Goal: Task Accomplishment & Management: Use online tool/utility

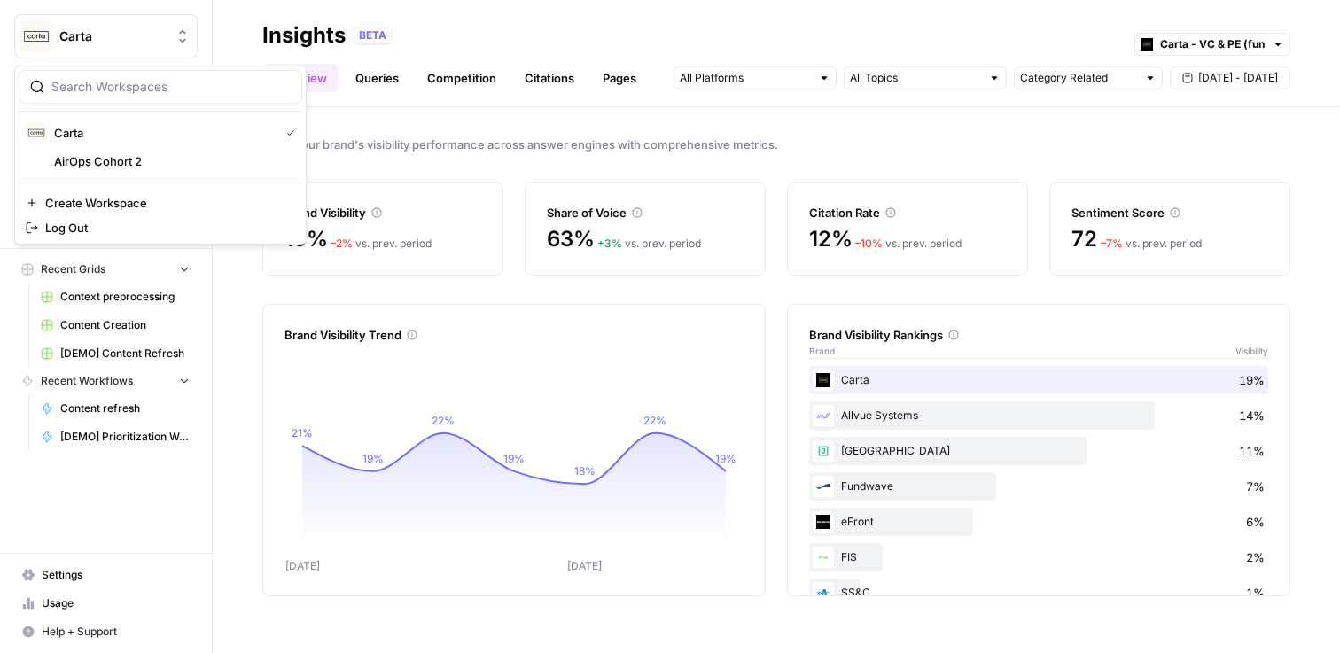
drag, startPoint x: 121, startPoint y: 52, endPoint x: 273, endPoint y: 43, distance: 152.7
click at [269, 43] on div "Carta New Home Browse Insights Opportunities Your Data Recent Grids Context pre…" at bounding box center [670, 326] width 1340 height 653
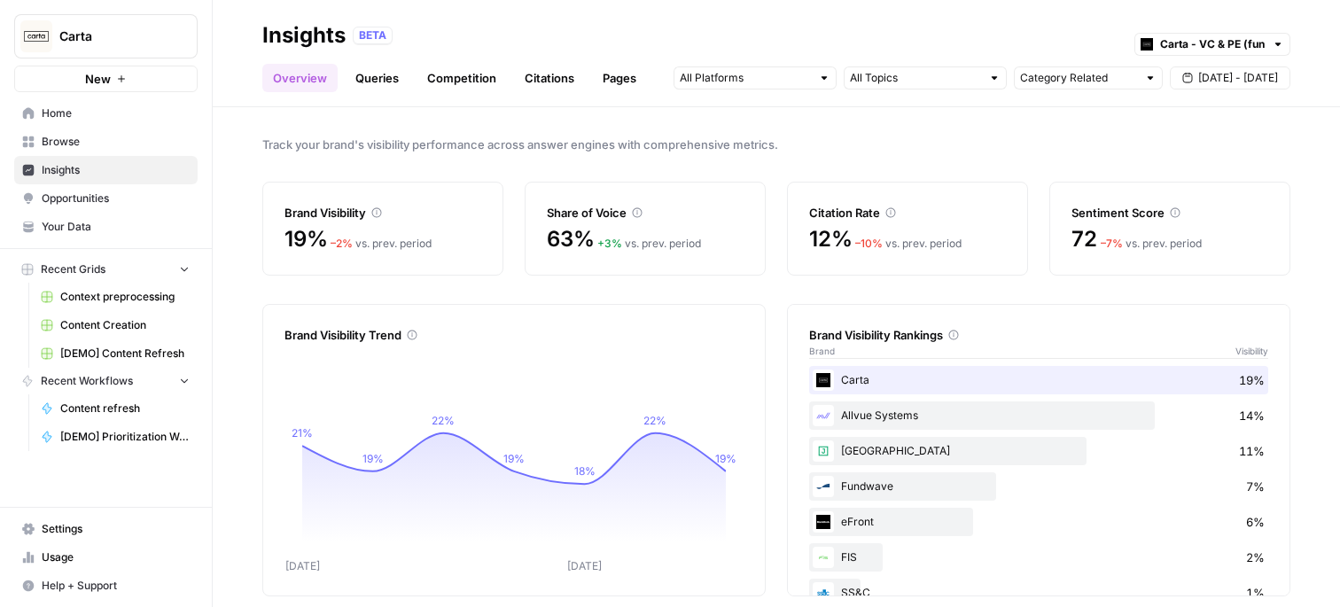
click at [217, 25] on header "Insights BETA Carta - VC & PE (fund admin) Overview Queries Competition Citatio…" at bounding box center [777, 53] width 1128 height 107
click at [74, 109] on span "Home" at bounding box center [116, 113] width 148 height 16
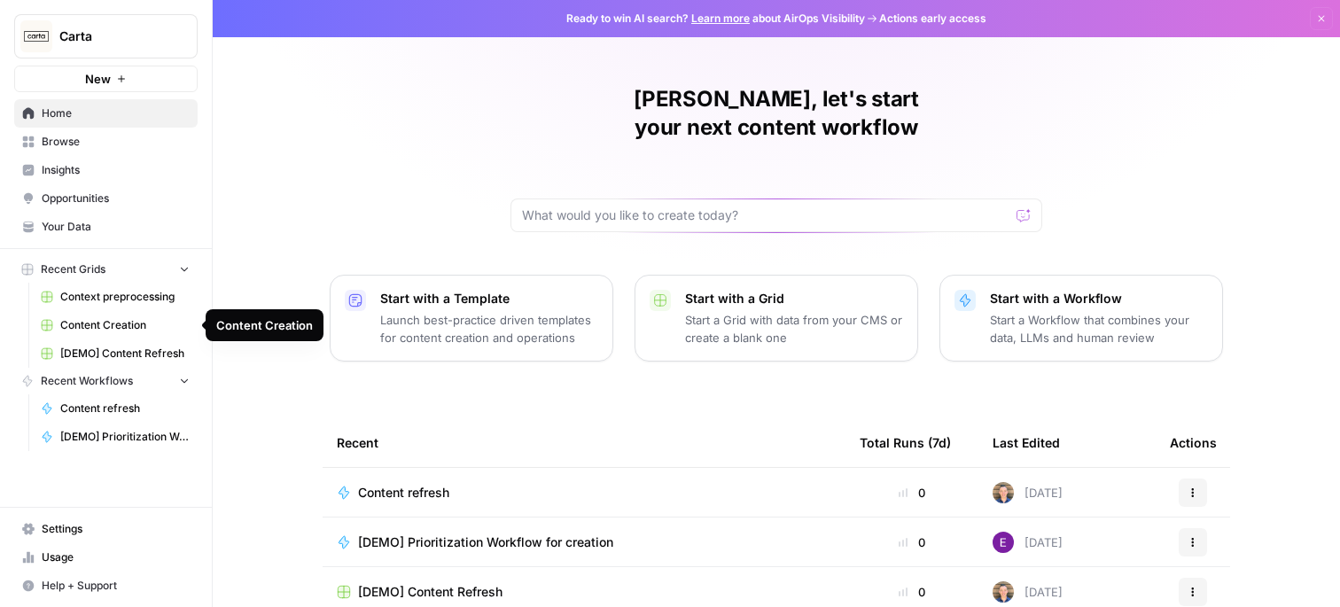
click at [113, 411] on span "Content refresh" at bounding box center [124, 409] width 129 height 16
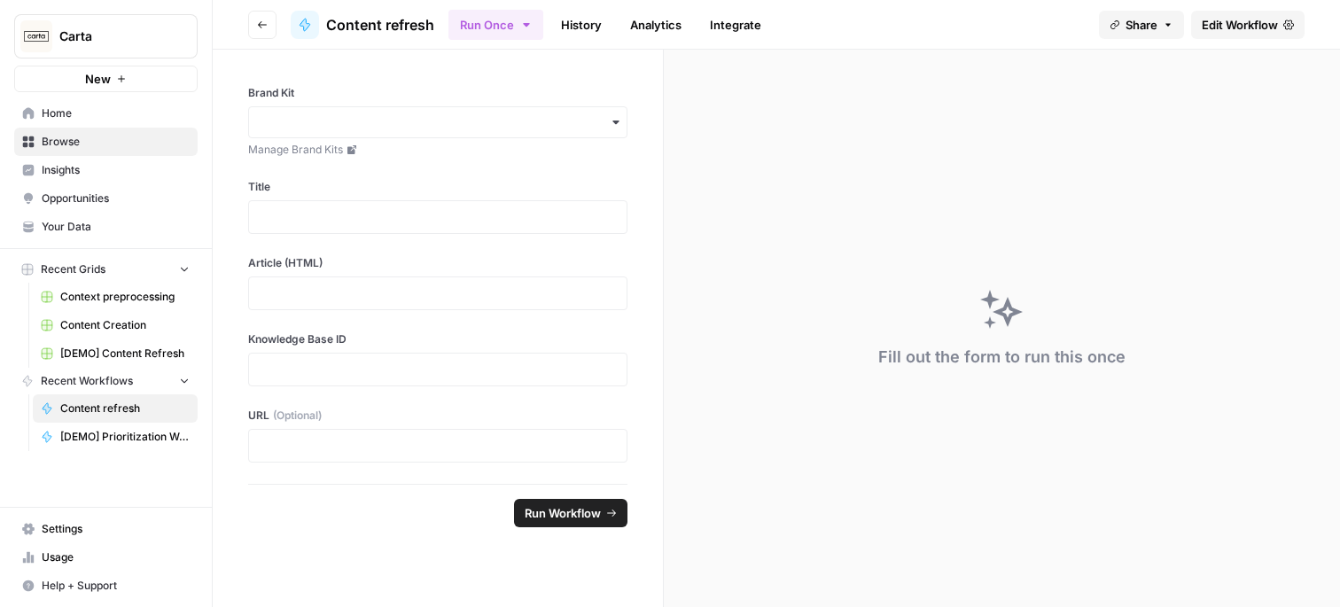
click at [1249, 27] on span "Edit Workflow" at bounding box center [1240, 25] width 76 height 18
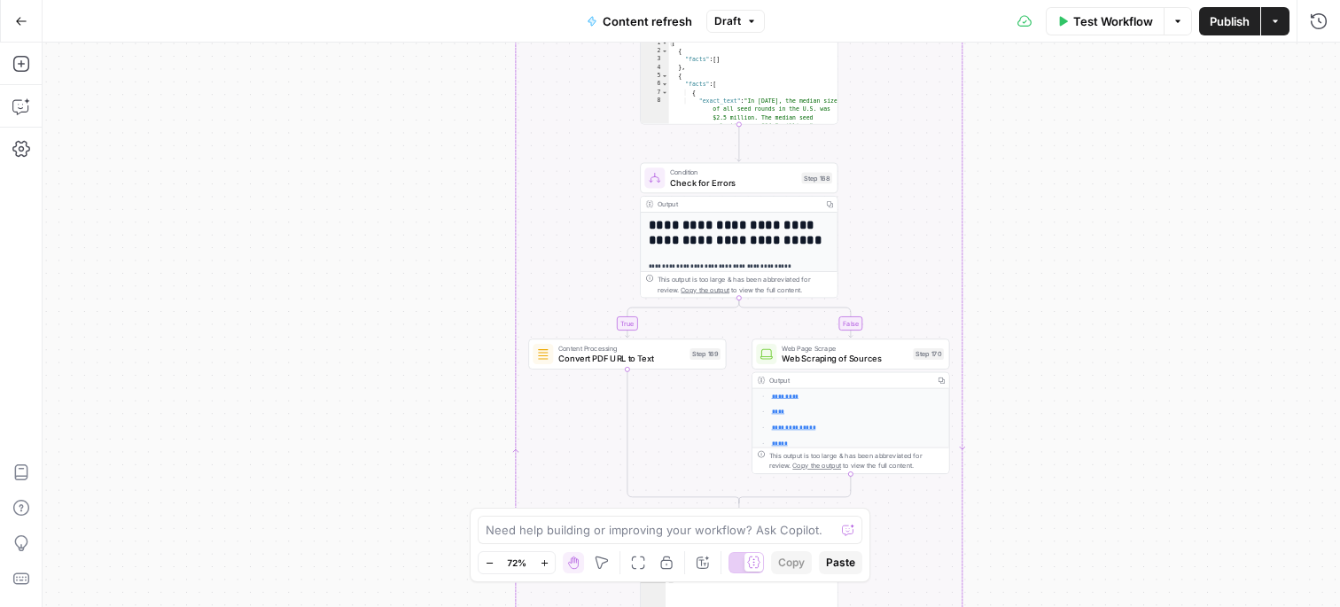
scroll to position [250, 0]
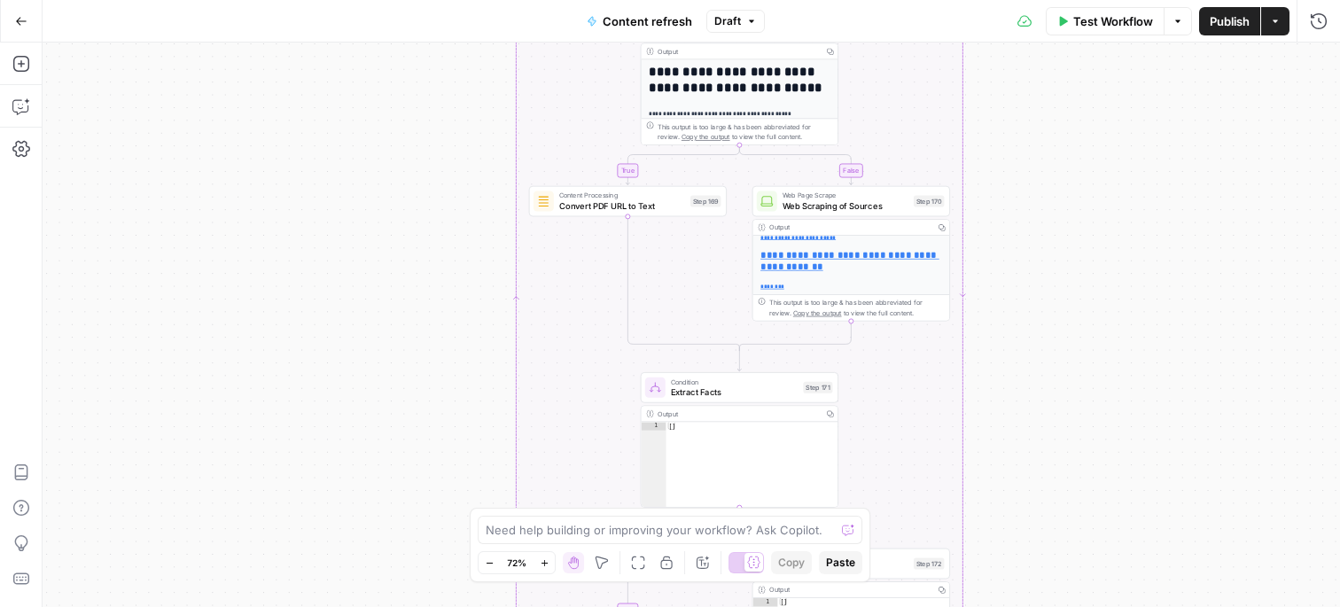
click at [20, 22] on icon "button" at bounding box center [21, 21] width 12 height 12
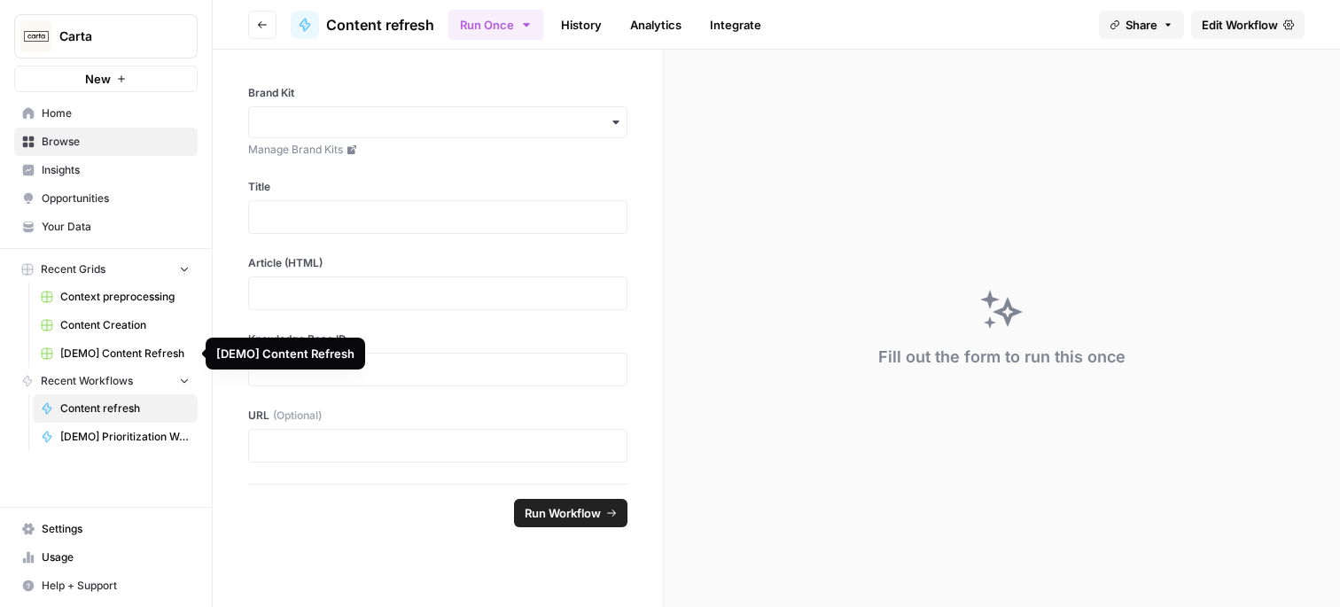
click at [131, 355] on span "[DEMO] Content Refresh" at bounding box center [124, 354] width 129 height 16
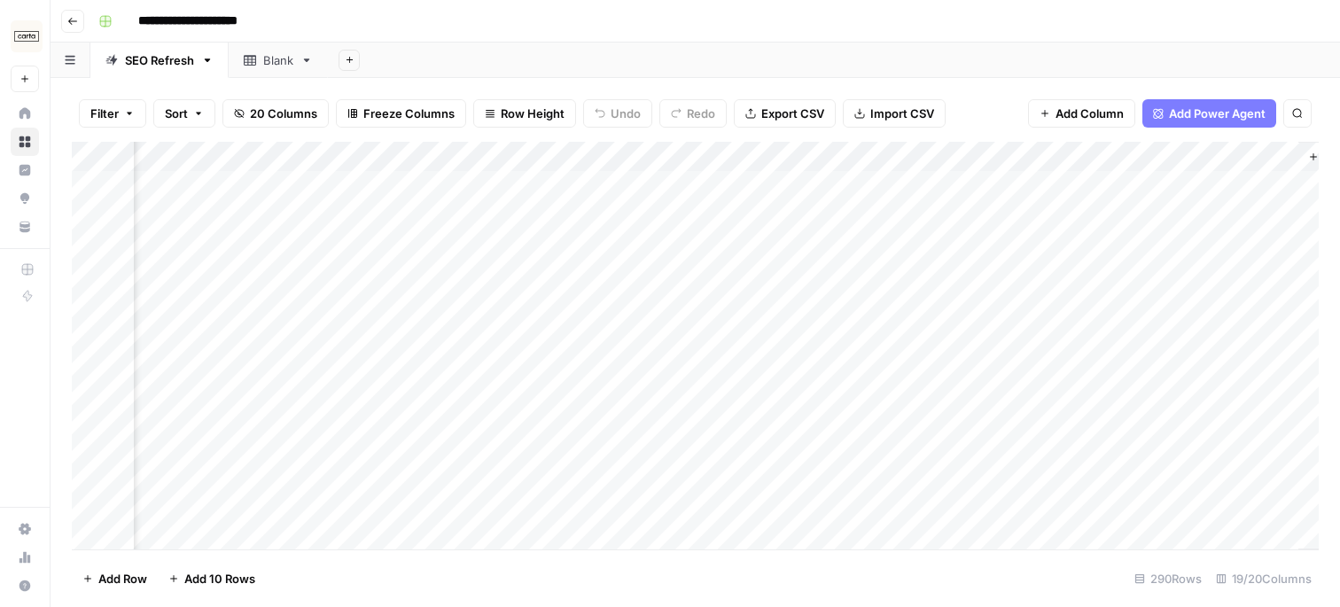
scroll to position [0, 2414]
click at [684, 186] on div "Add Column" at bounding box center [695, 346] width 1247 height 408
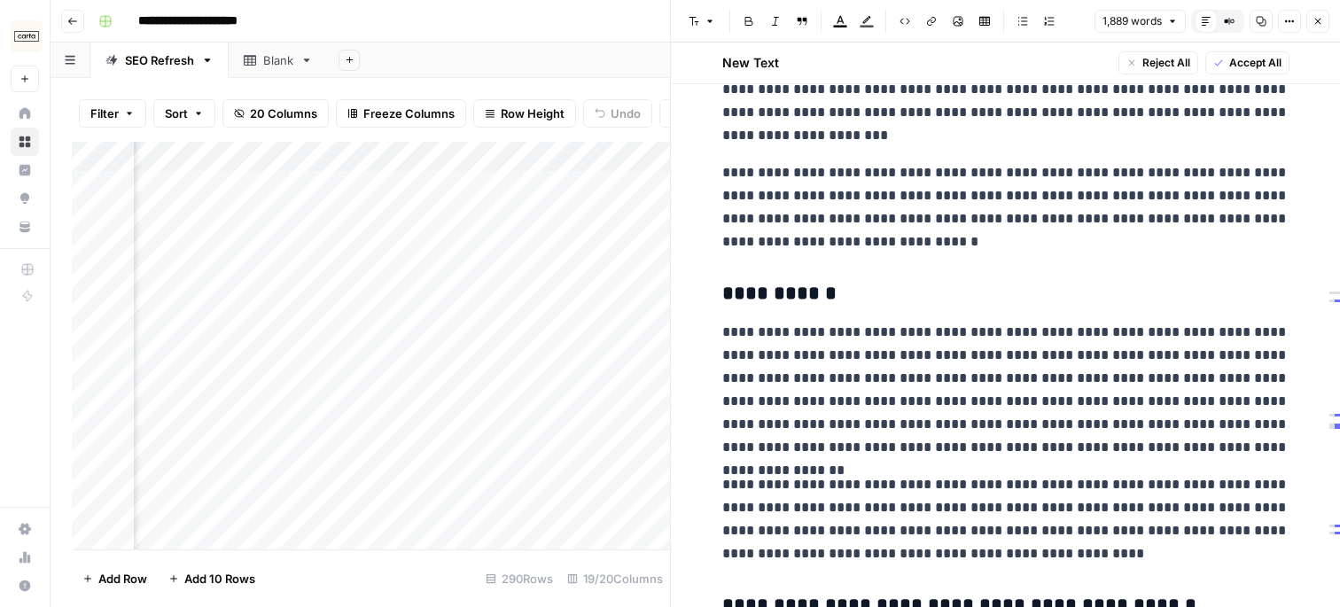
scroll to position [704, 0]
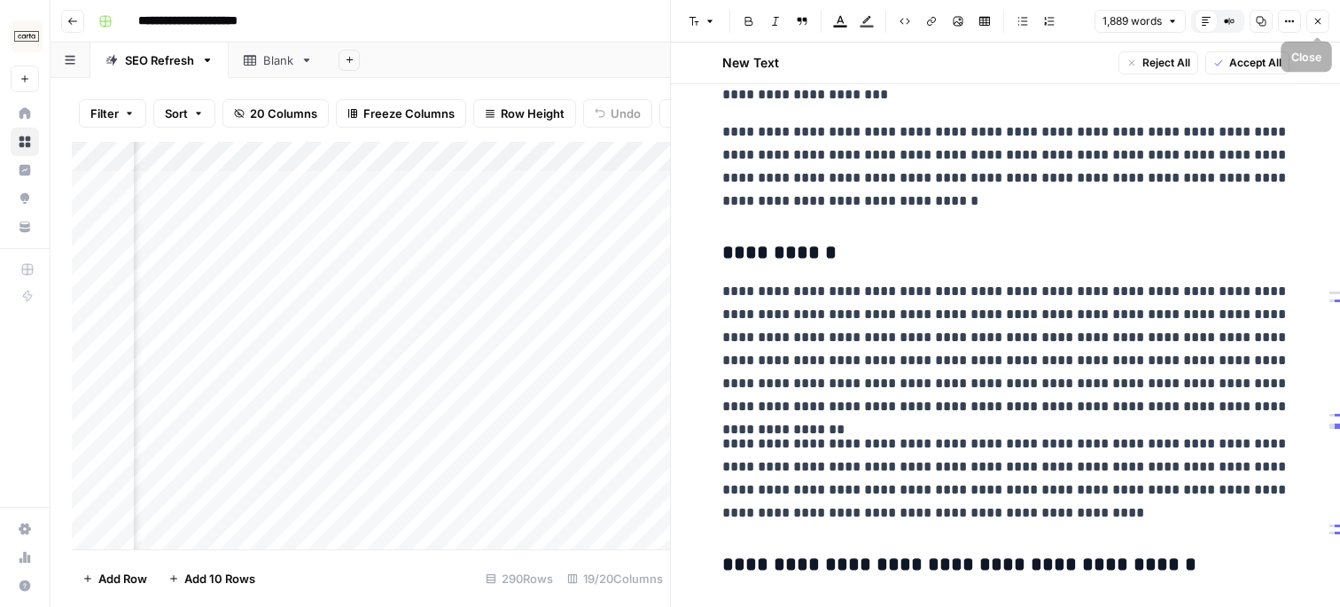
click at [1316, 30] on button "Close" at bounding box center [1318, 21] width 23 height 23
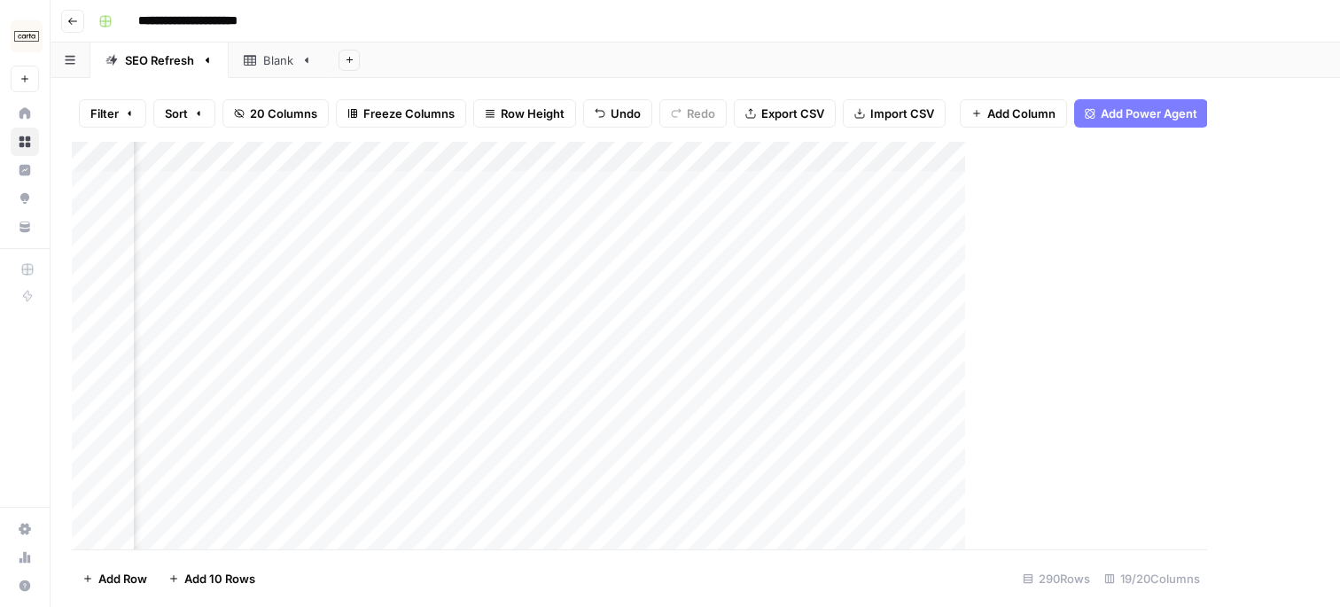
scroll to position [0, 2393]
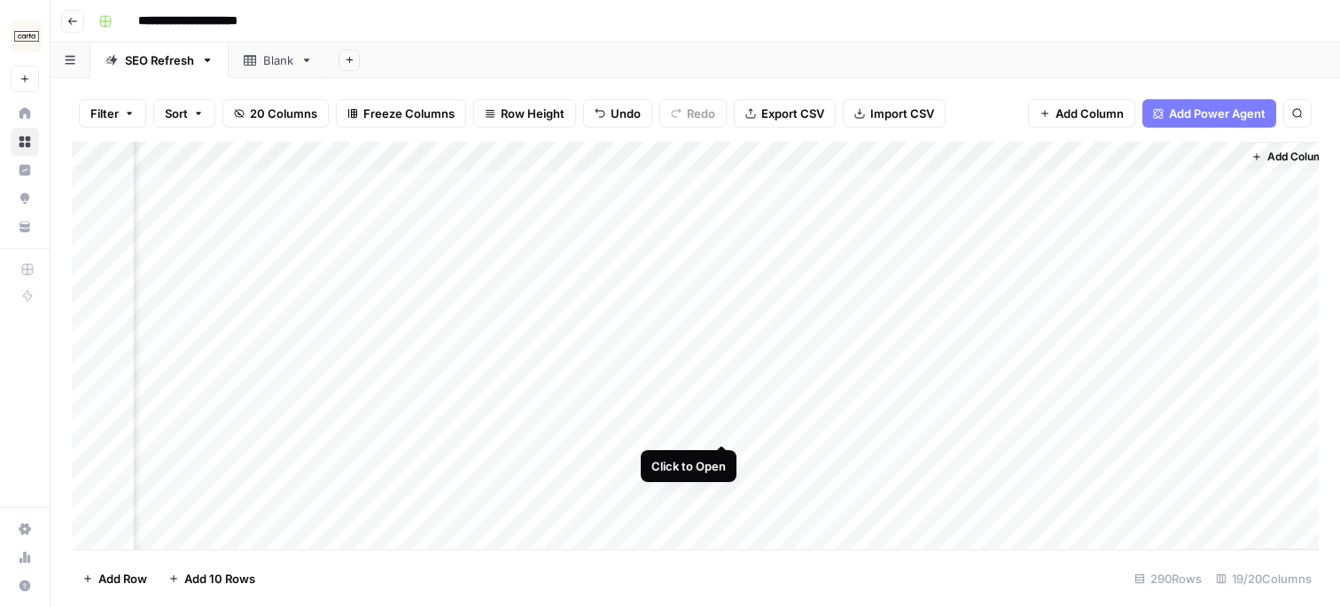
click at [723, 426] on div "Add Column" at bounding box center [695, 346] width 1247 height 408
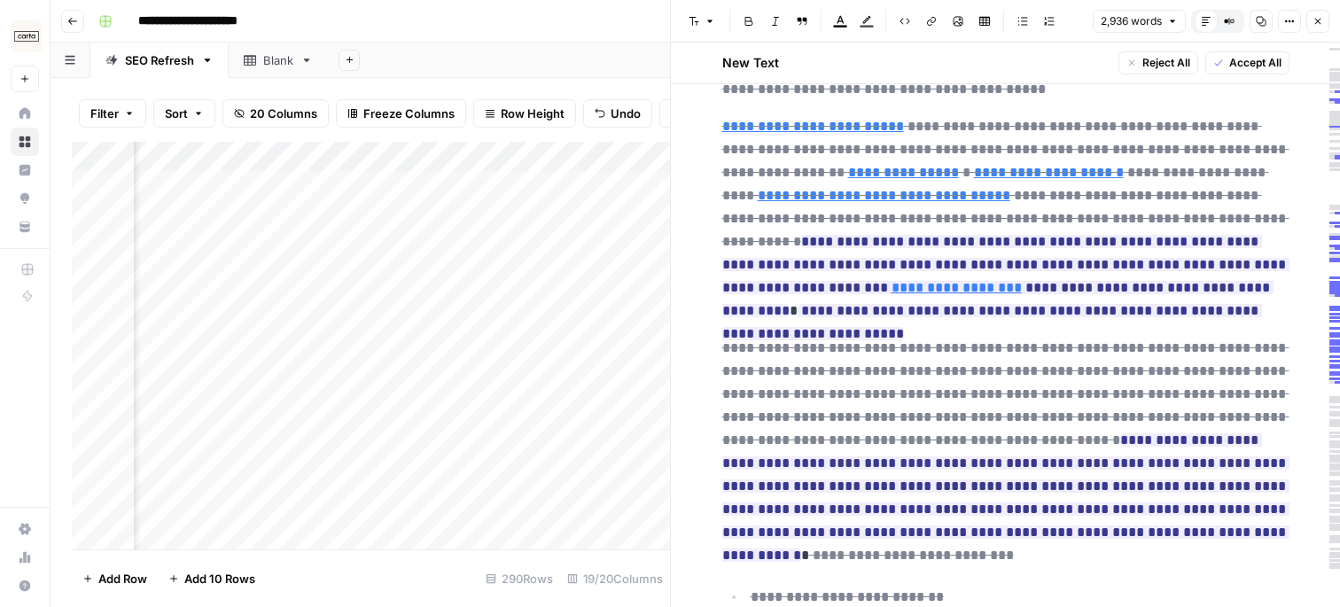
scroll to position [875, 0]
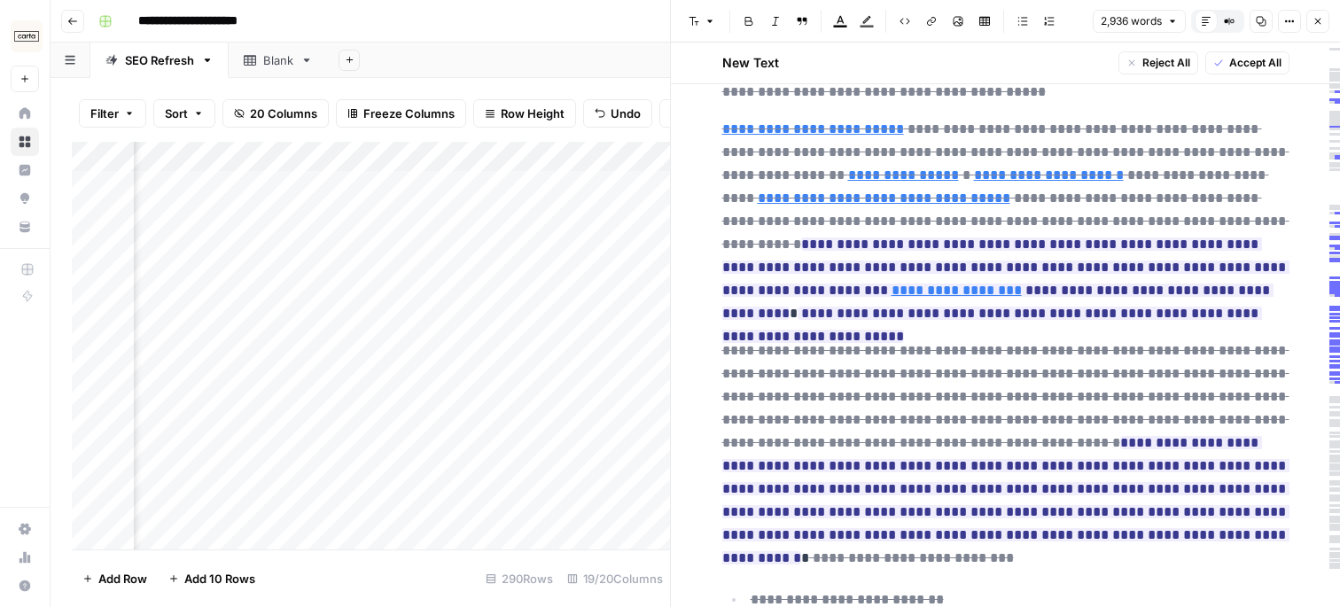
click at [1317, 21] on icon "button" at bounding box center [1319, 22] width 6 height 6
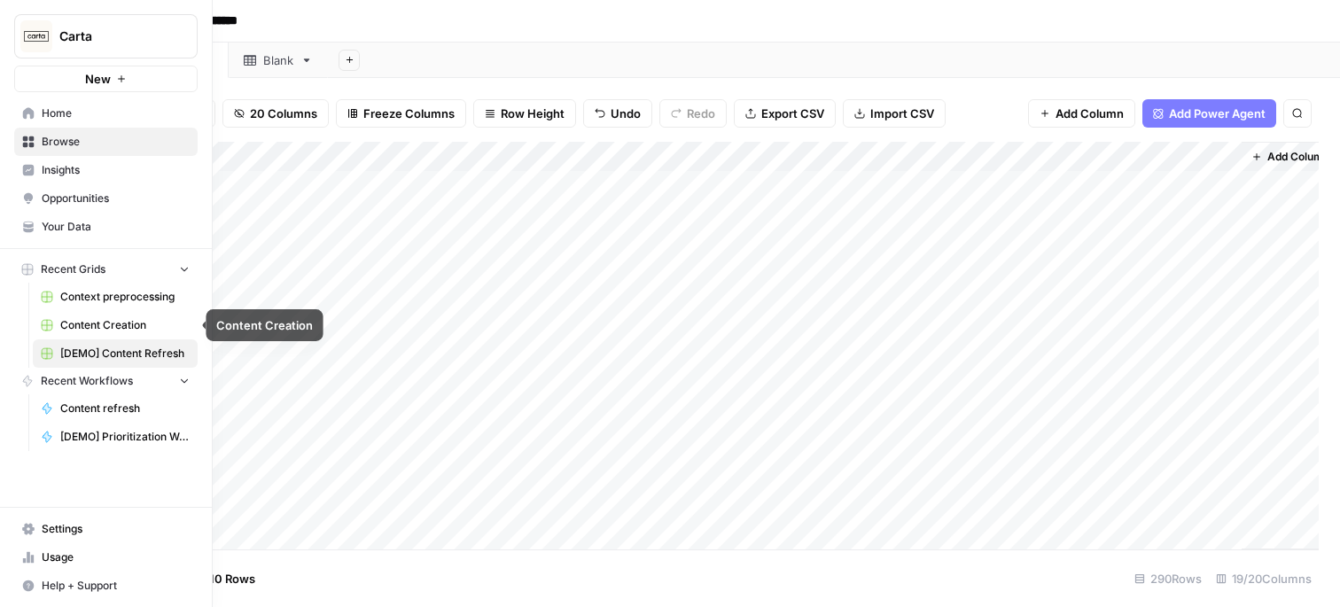
click at [92, 328] on span "Content Creation" at bounding box center [124, 325] width 129 height 16
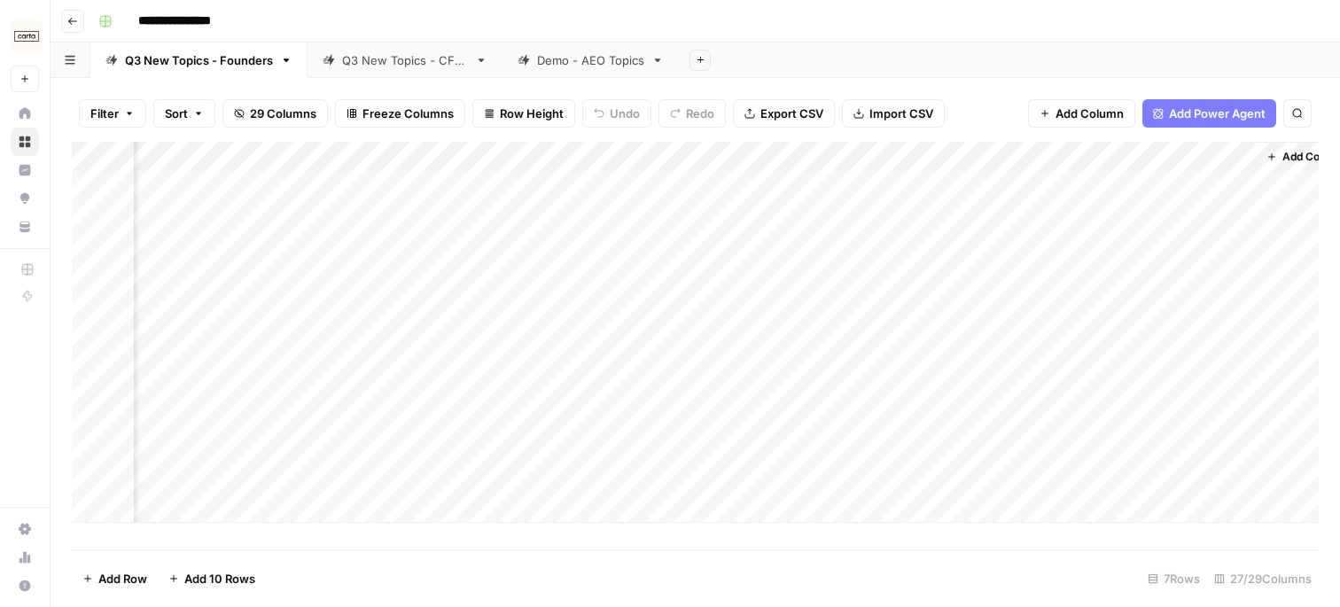
scroll to position [0, 3320]
click at [676, 184] on div "Add Column" at bounding box center [695, 332] width 1247 height 381
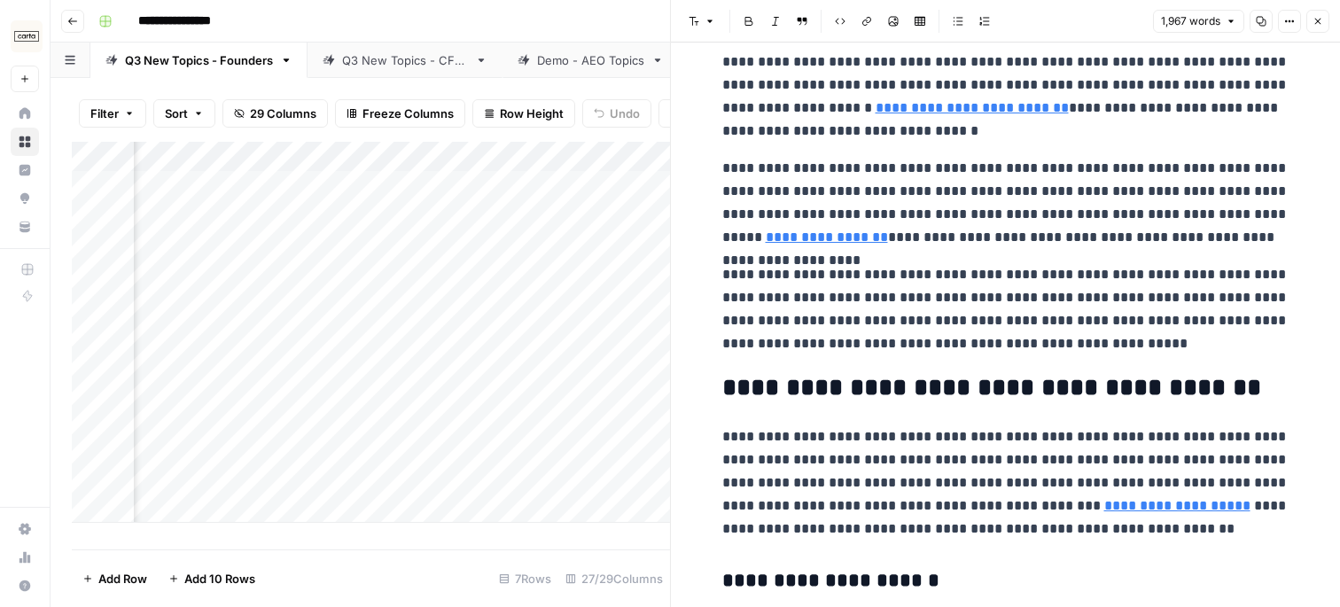
scroll to position [726, 0]
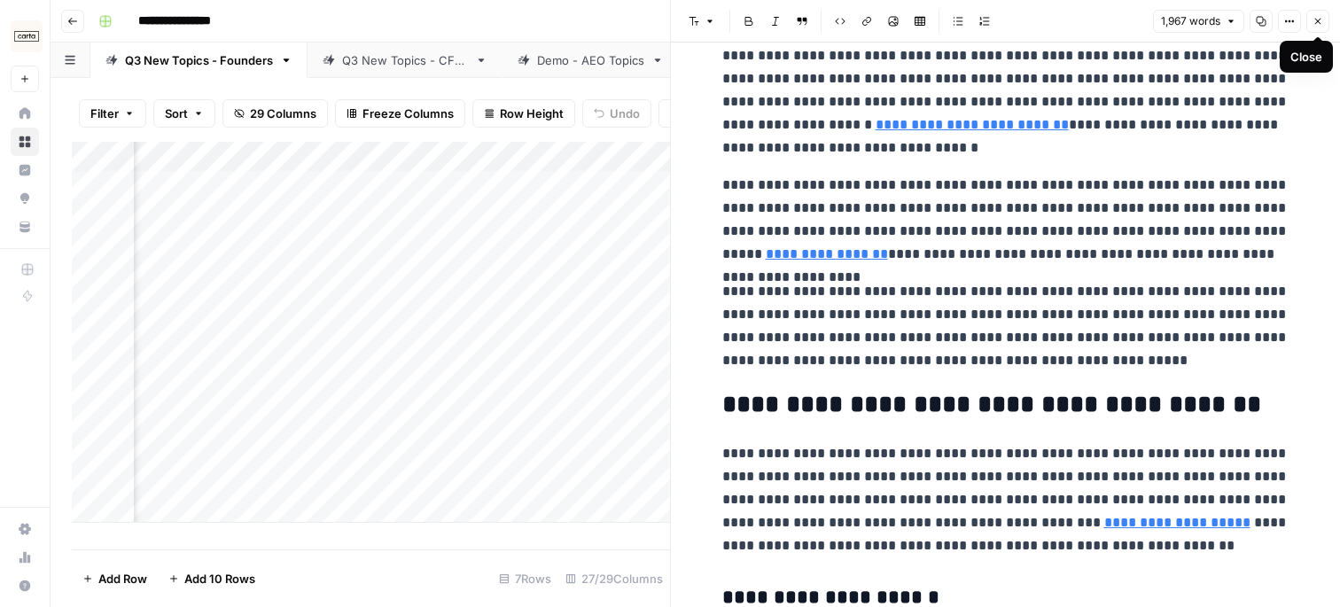
click at [1319, 21] on icon "button" at bounding box center [1318, 21] width 11 height 11
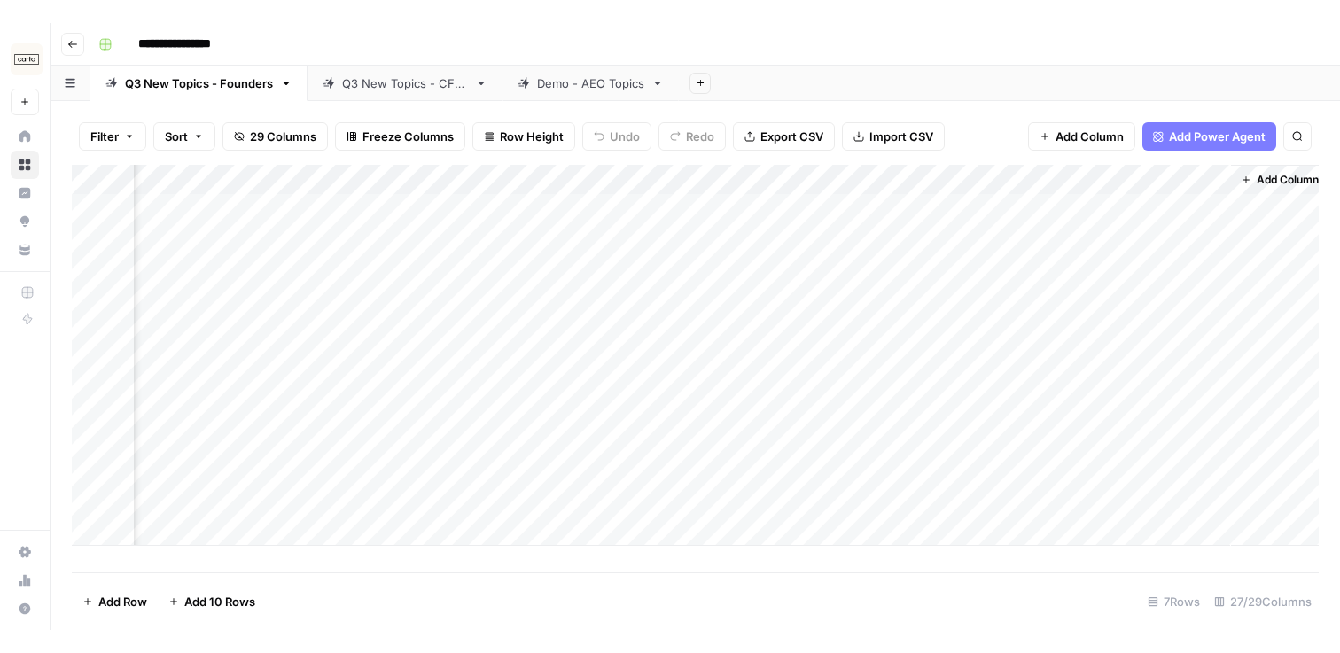
scroll to position [0, 3299]
